Goal: Transaction & Acquisition: Purchase product/service

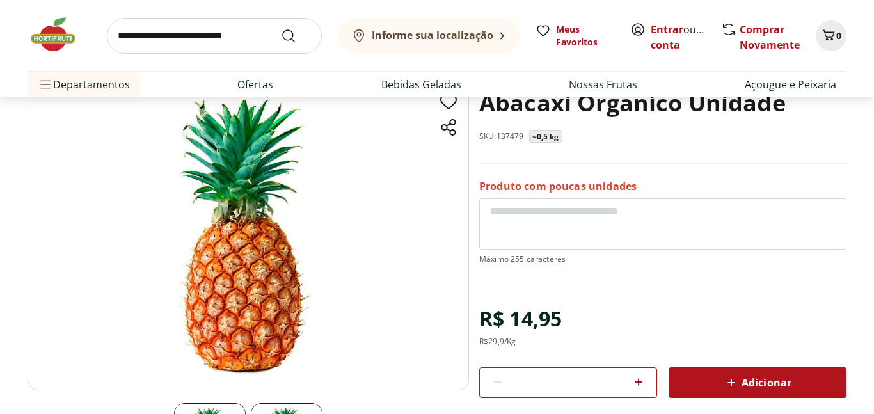
scroll to position [102, 0]
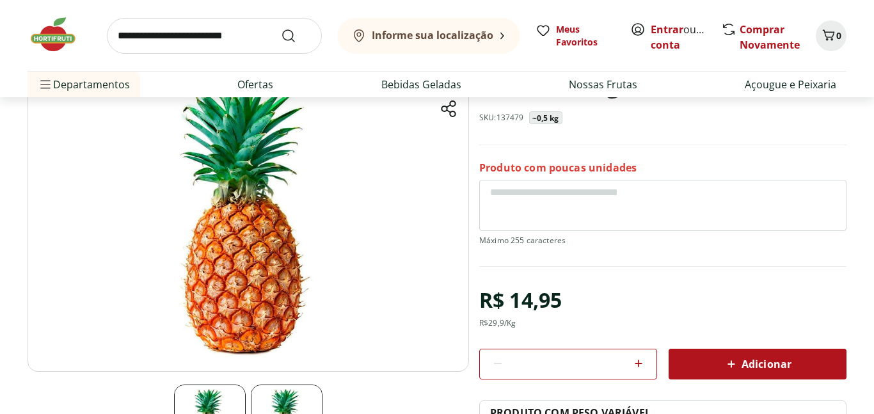
click at [137, 209] on img at bounding box center [249, 217] width 442 height 309
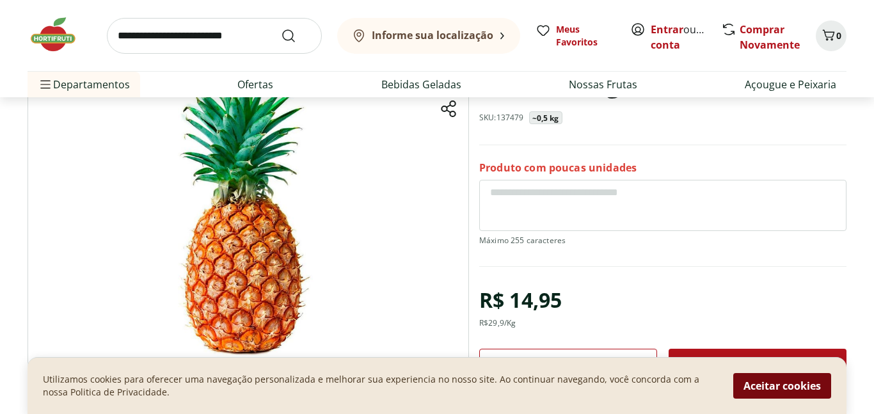
click at [763, 391] on button "Aceitar cookies" at bounding box center [783, 386] width 98 height 26
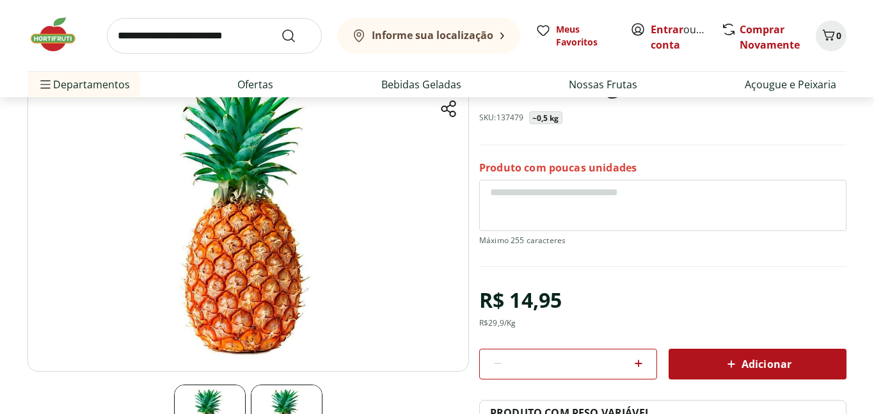
click at [214, 350] on img at bounding box center [249, 217] width 442 height 309
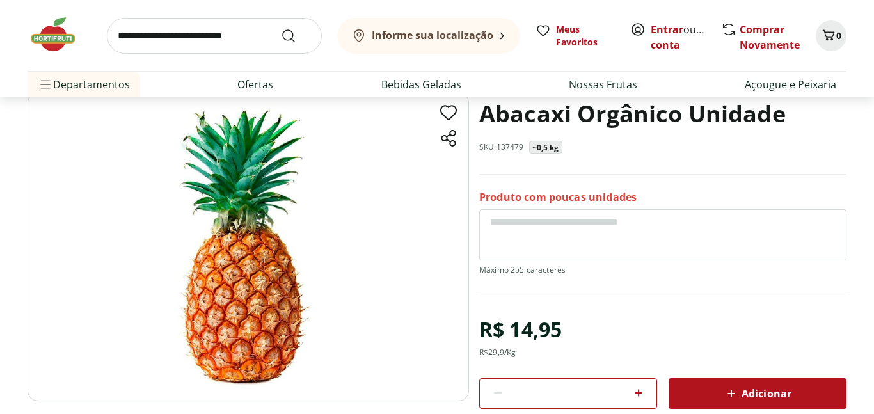
scroll to position [51, 0]
